Goal: Task Accomplishment & Management: Use online tool/utility

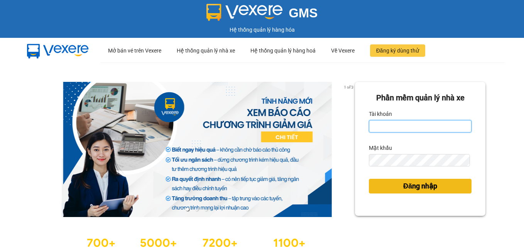
type input "dienkhanh.phucanex"
click at [412, 183] on span "Đăng nhập" at bounding box center [420, 185] width 34 height 11
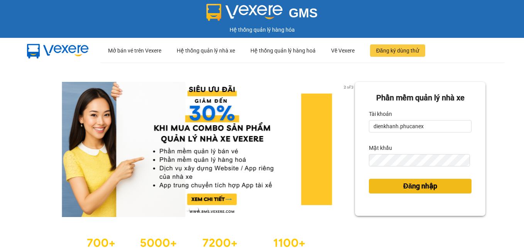
click at [415, 191] on span "Đăng nhập" at bounding box center [420, 185] width 34 height 11
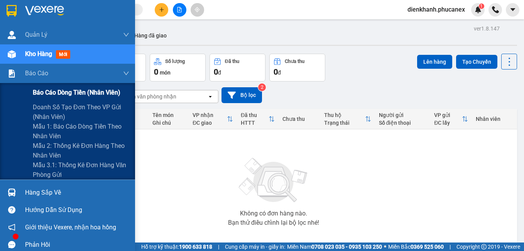
click at [49, 90] on span "Báo cáo dòng tiền (nhân viên)" at bounding box center [77, 93] width 88 height 10
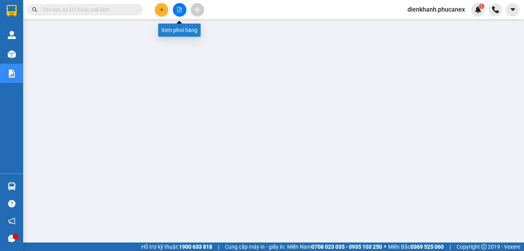
click at [178, 8] on icon "file-add" at bounding box center [179, 9] width 5 height 5
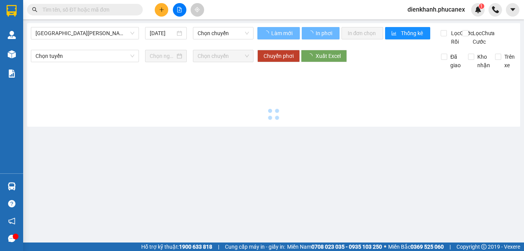
type input "[DATE]"
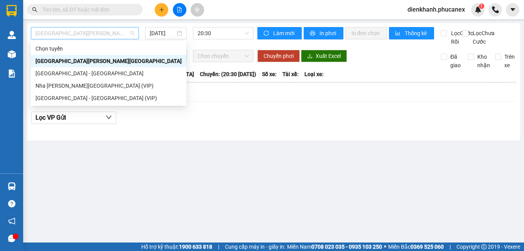
click at [109, 36] on span "[GEOGRAPHIC_DATA][PERSON_NAME][GEOGRAPHIC_DATA]" at bounding box center [84, 33] width 99 height 12
click at [73, 96] on div "Sài Gòn - Nha Trang (VIP)" at bounding box center [108, 98] width 146 height 8
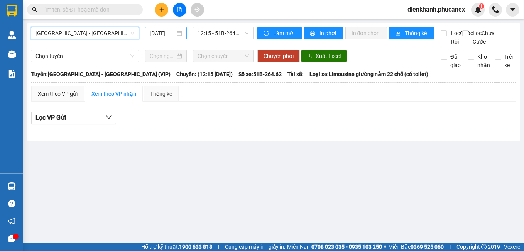
click at [169, 32] on input "15/10/2025" at bounding box center [162, 33] width 25 height 8
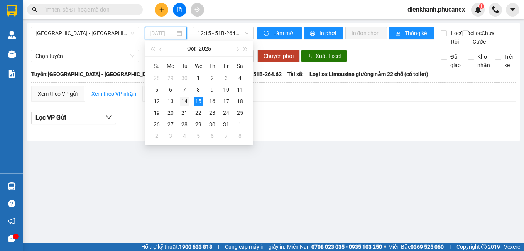
click at [185, 99] on div "14" at bounding box center [184, 100] width 9 height 9
type input "14/10/2025"
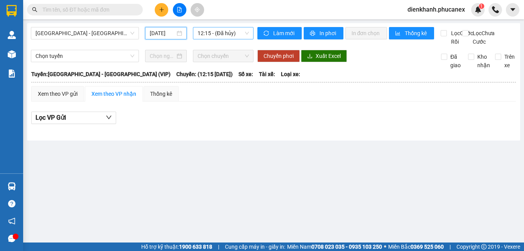
click at [204, 34] on span "12:15 - (Đã hủy)" at bounding box center [222, 33] width 51 height 12
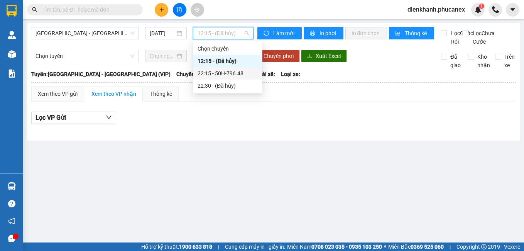
click at [210, 73] on div "22:15 - 50H-796.48" at bounding box center [227, 73] width 60 height 8
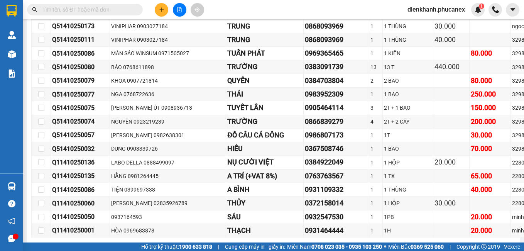
scroll to position [5821, 0]
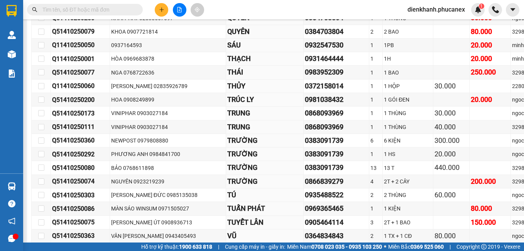
checkbox input "true"
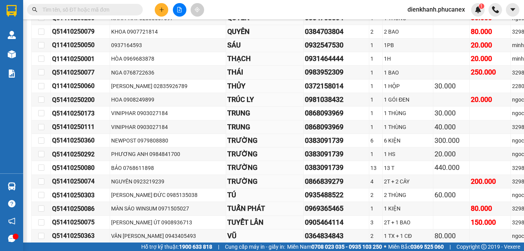
checkbox input "true"
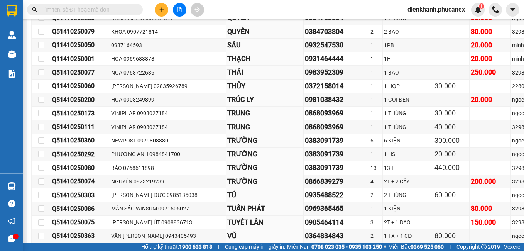
checkbox input "true"
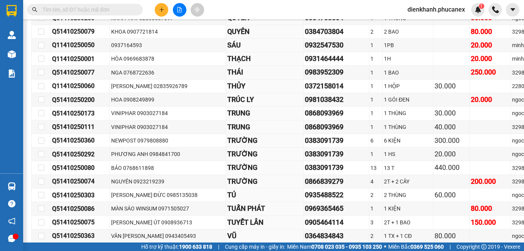
checkbox input "true"
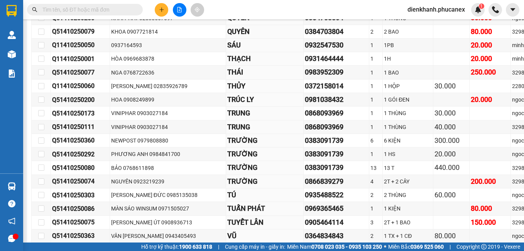
checkbox input "true"
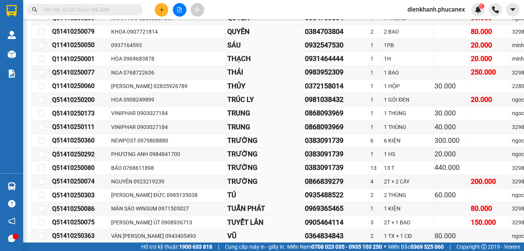
checkbox input "true"
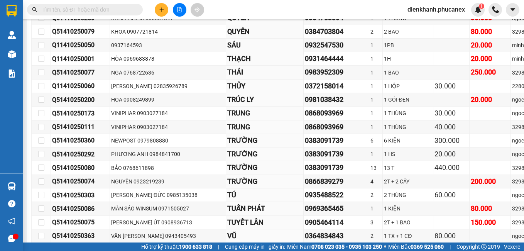
checkbox input "true"
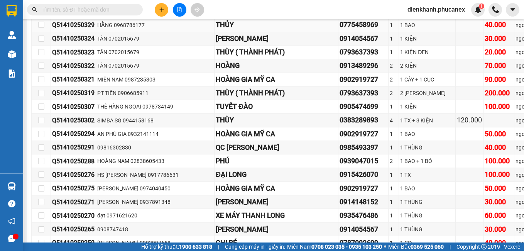
scroll to position [6168, 0]
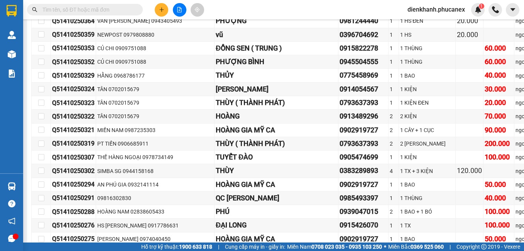
scroll to position [6245, 0]
